Goal: Find specific page/section: Find specific page/section

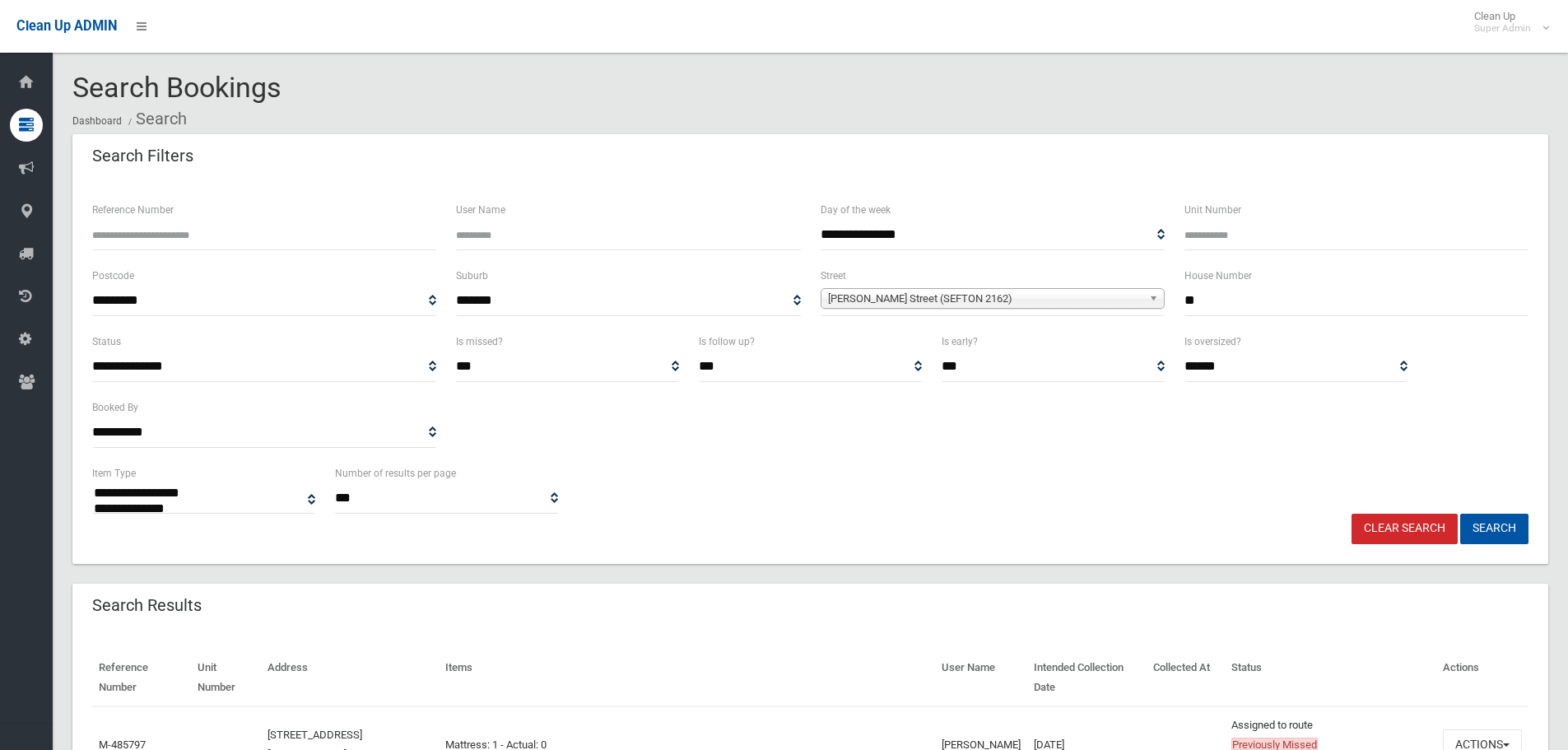
select select
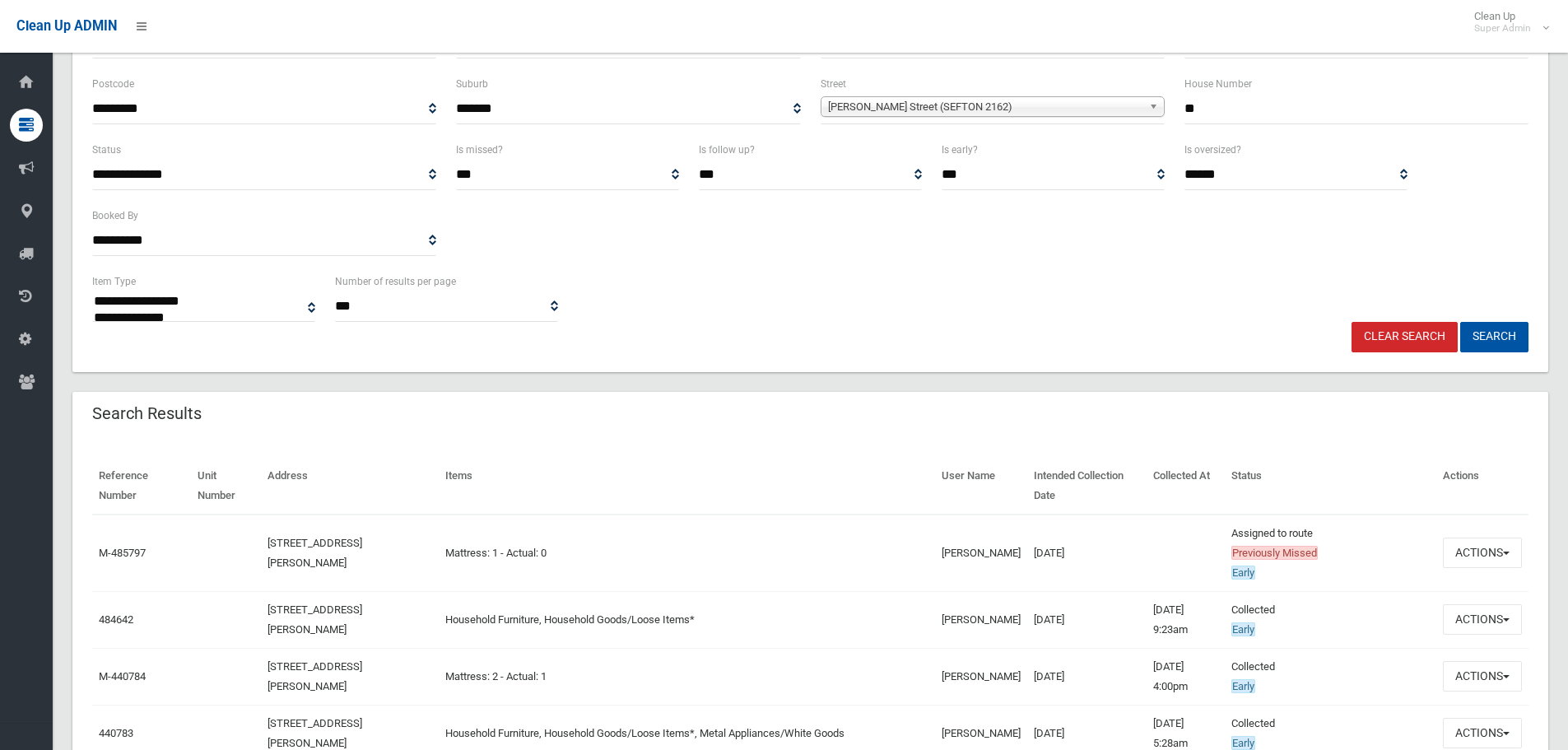
scroll to position [247, 0]
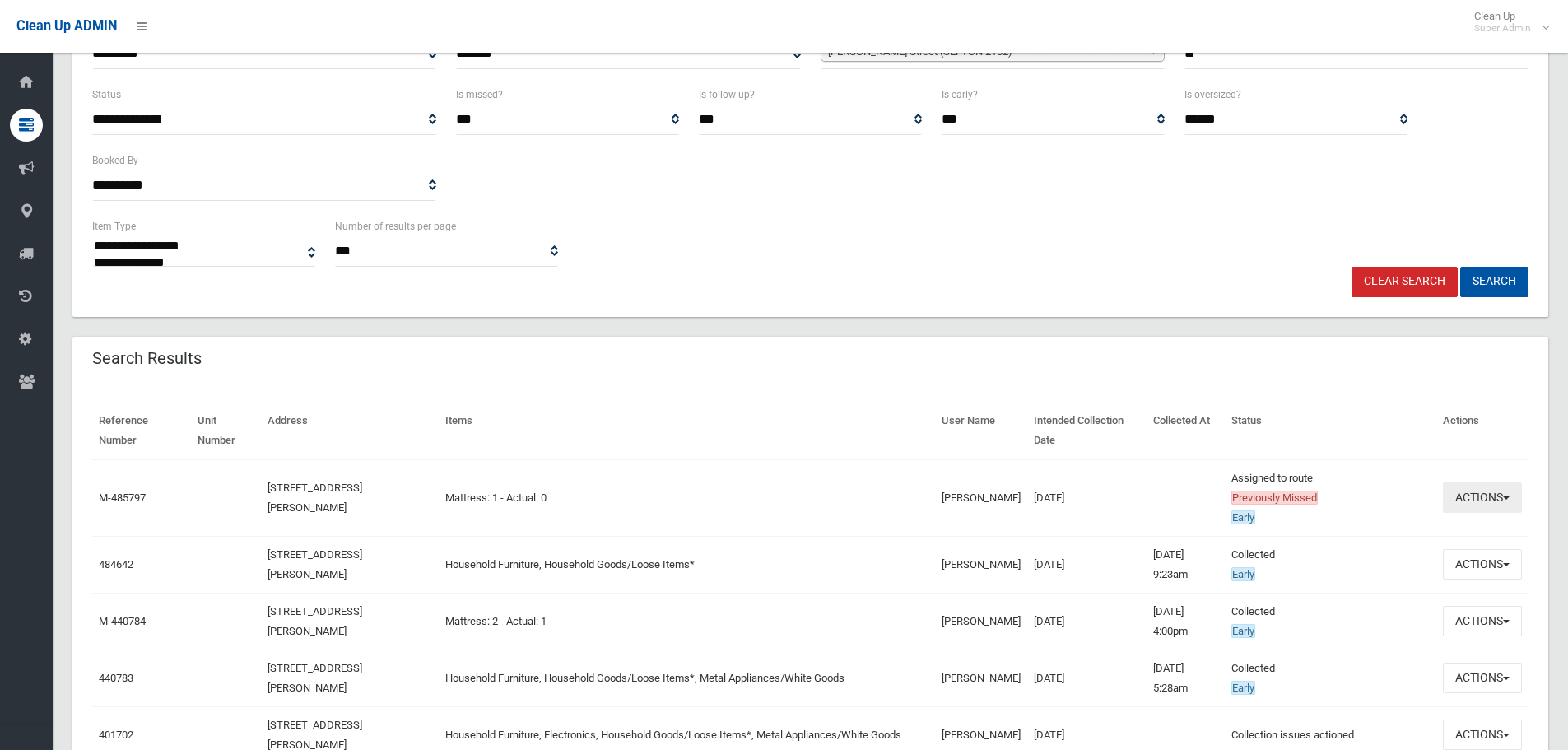
click at [1465, 489] on button "Actions" at bounding box center [1481, 497] width 79 height 30
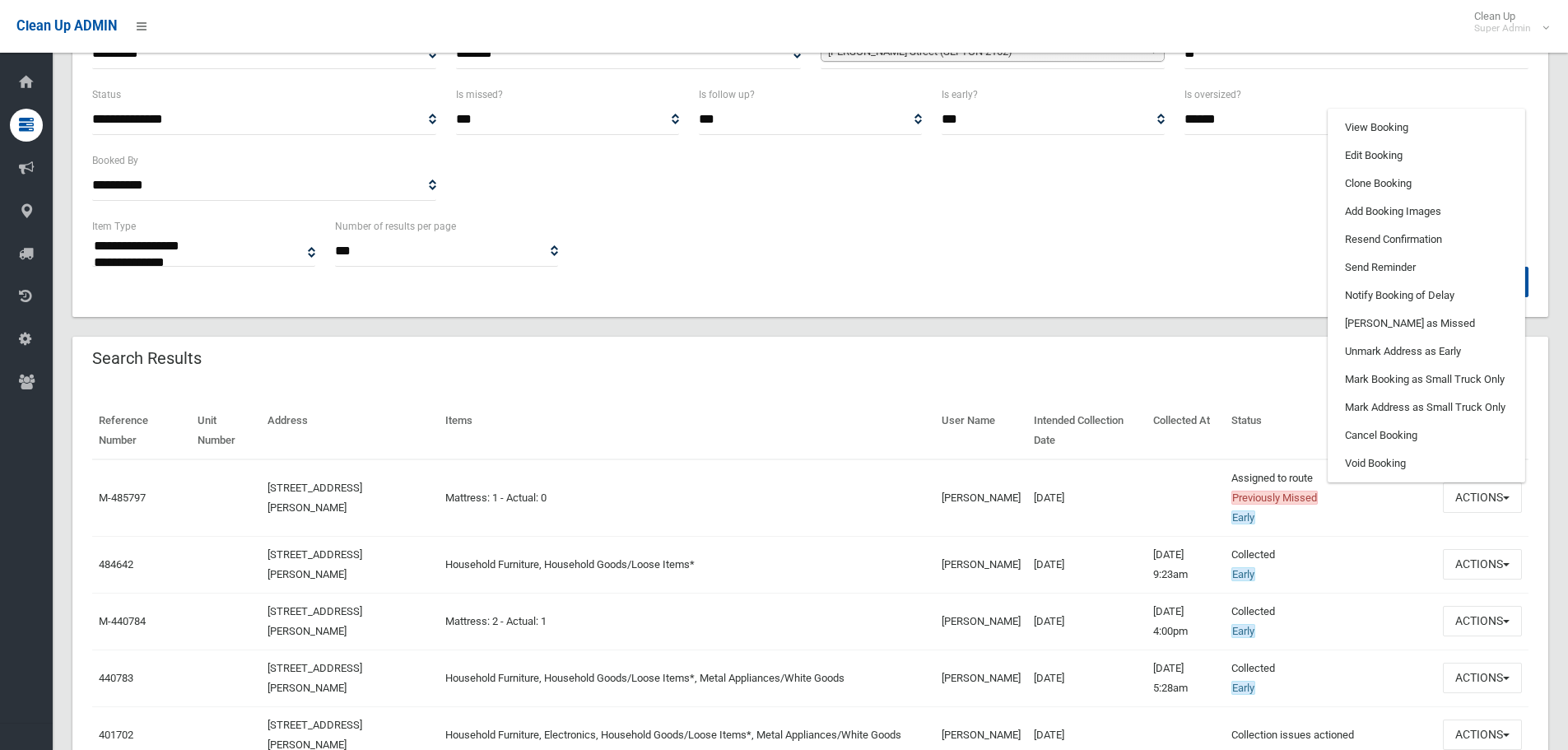
click at [935, 441] on th "User Name" at bounding box center [980, 431] width 92 height 57
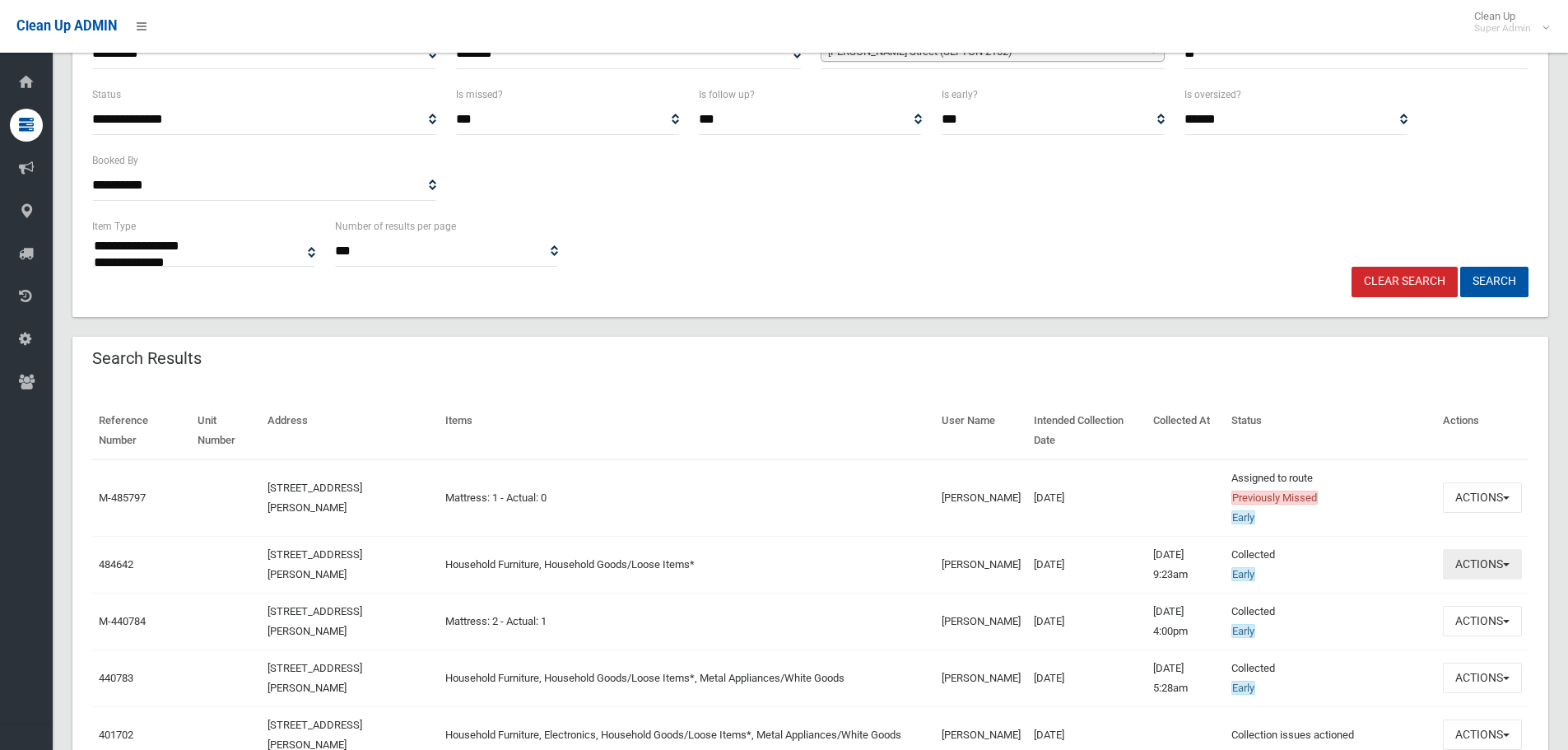
click at [1462, 573] on button "Actions" at bounding box center [1481, 564] width 79 height 30
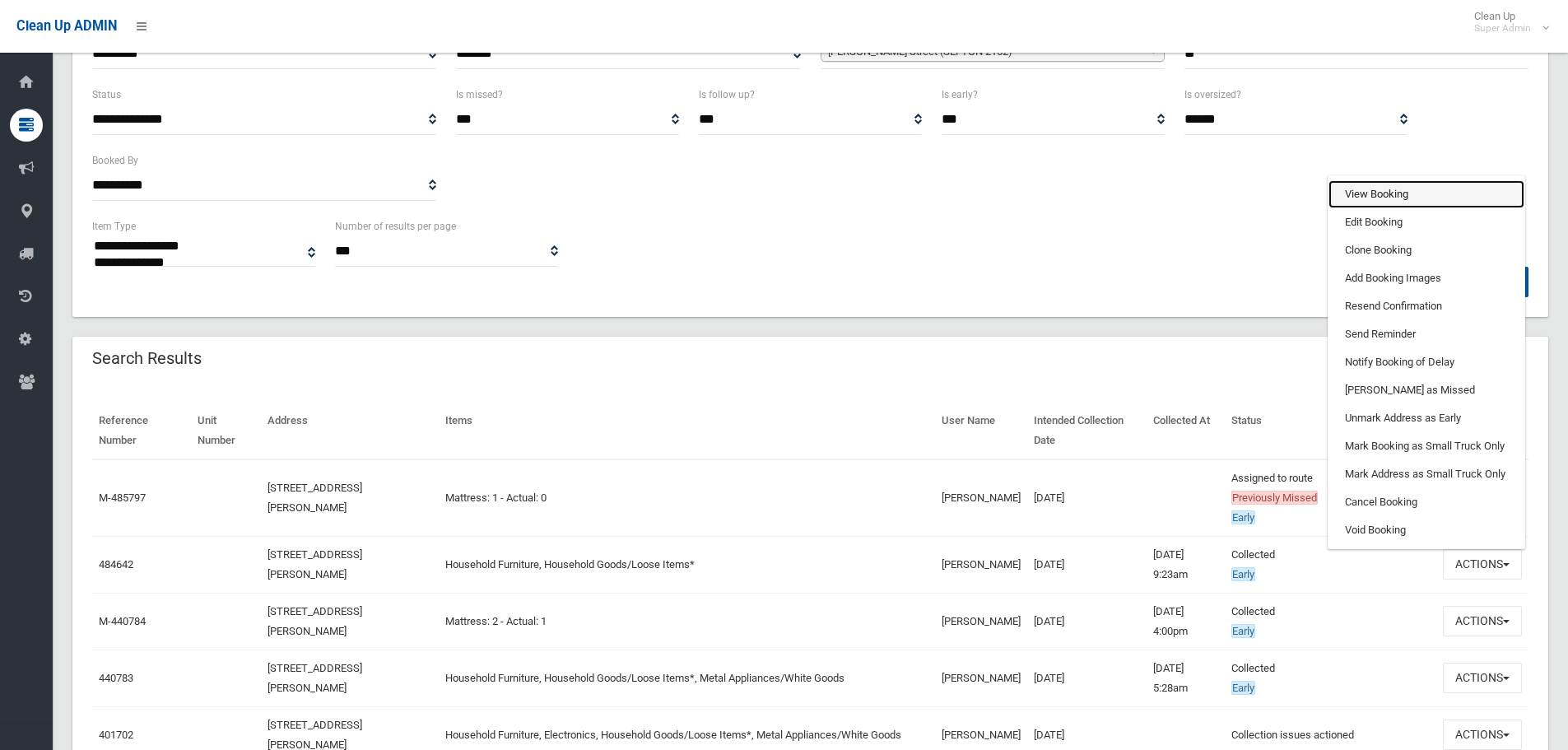
click at [1385, 189] on link "View Booking" at bounding box center [1426, 194] width 196 height 28
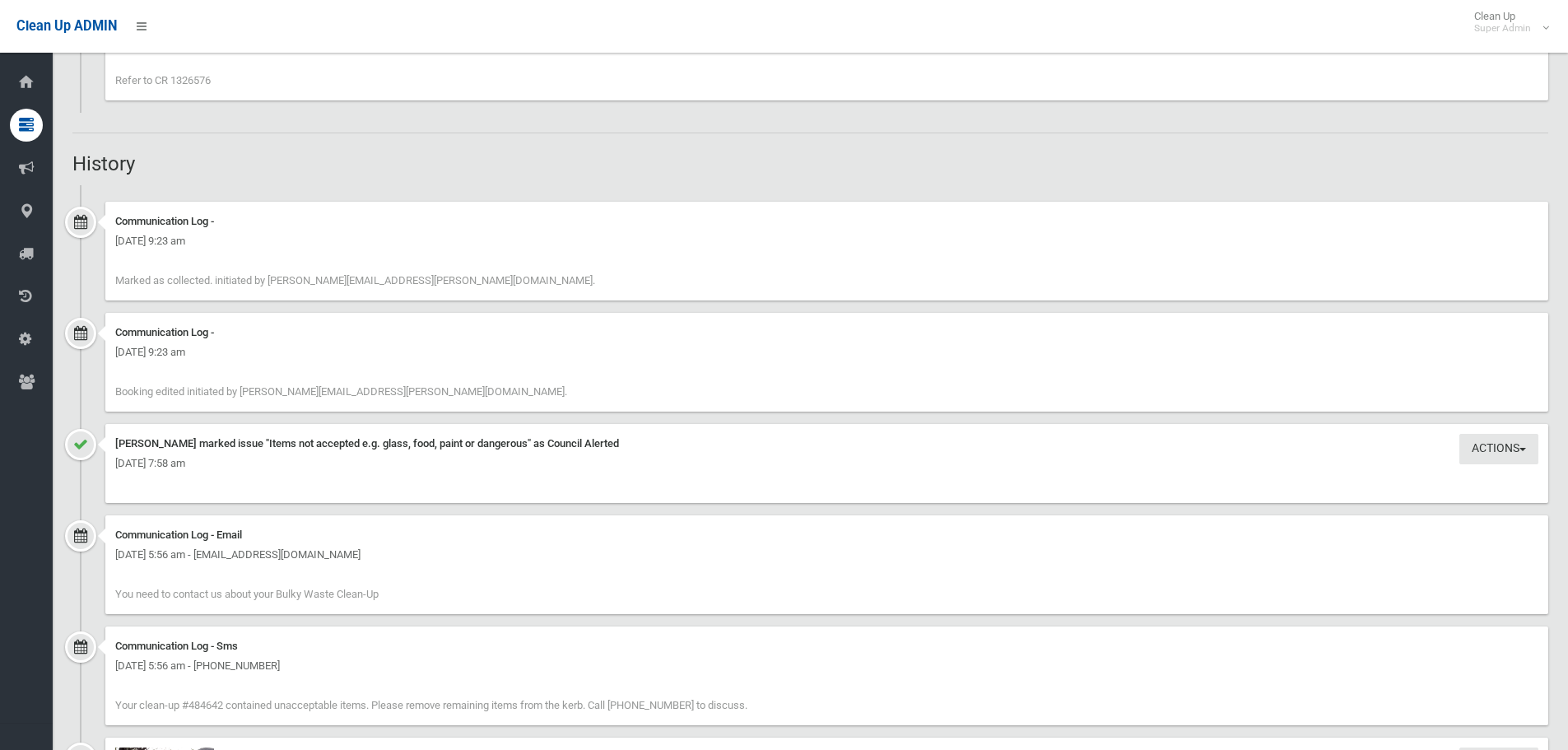
scroll to position [988, 0]
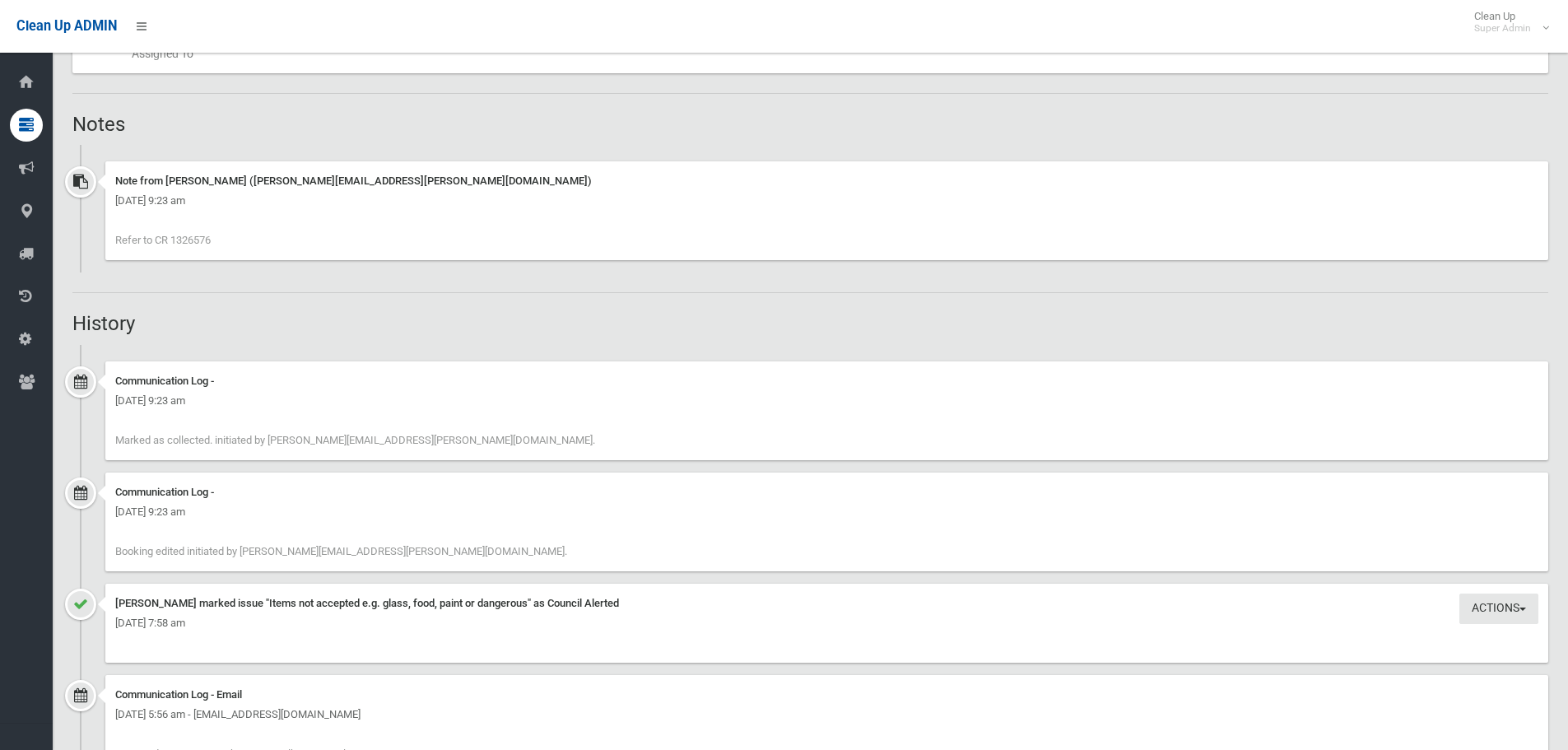
drag, startPoint x: 239, startPoint y: 247, endPoint x: 172, endPoint y: 251, distance: 67.1
click at [172, 251] on div "Note from [PERSON_NAME] ([PERSON_NAME][EMAIL_ADDRESS][PERSON_NAME][DOMAIN_NAME]…" at bounding box center [826, 210] width 1442 height 98
copy span "1326576"
